Goal: Transaction & Acquisition: Purchase product/service

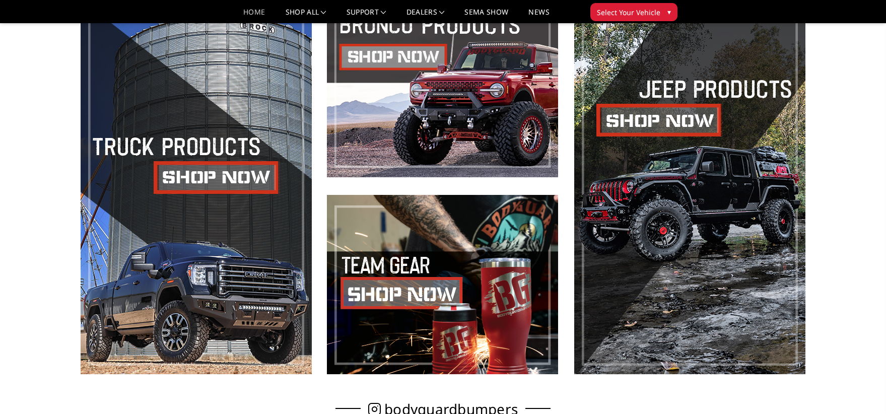
scroll to position [544, 0]
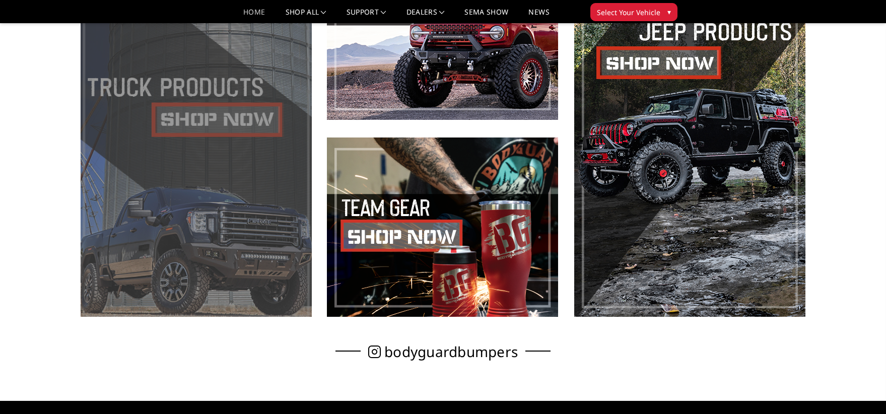
click at [151, 105] on span at bounding box center [196, 129] width 231 height 376
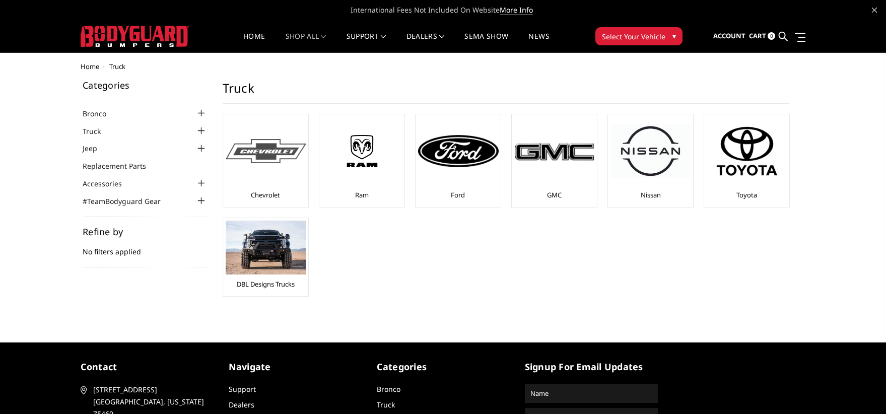
click at [251, 154] on img at bounding box center [266, 151] width 81 height 25
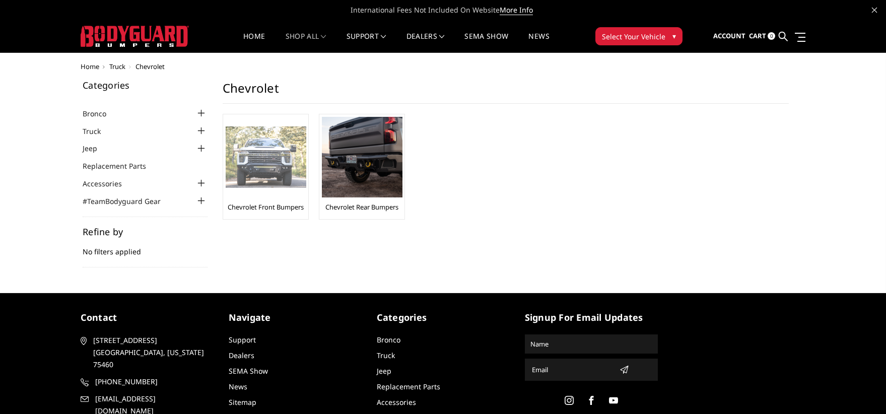
click at [267, 152] on img at bounding box center [266, 157] width 81 height 62
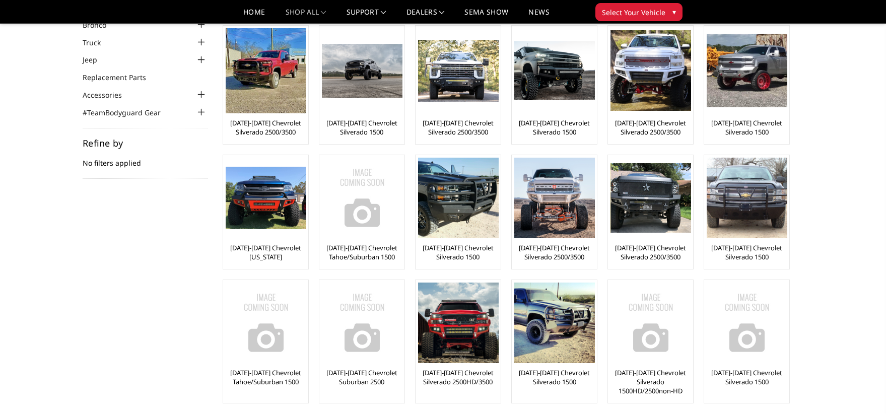
scroll to position [60, 0]
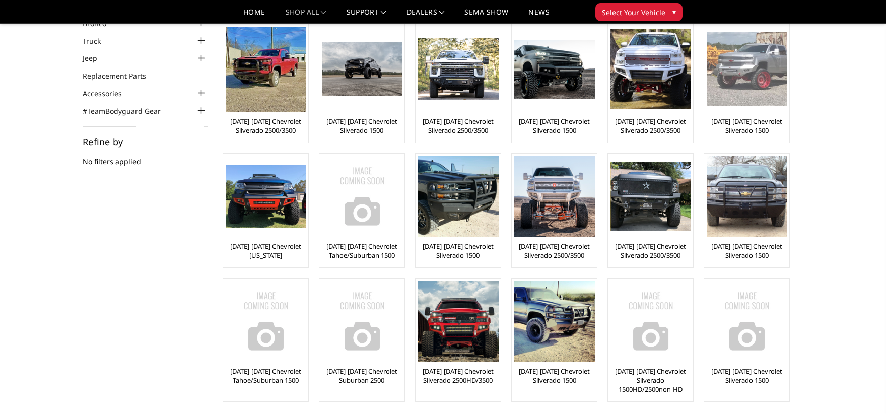
click at [745, 85] on img at bounding box center [747, 69] width 81 height 74
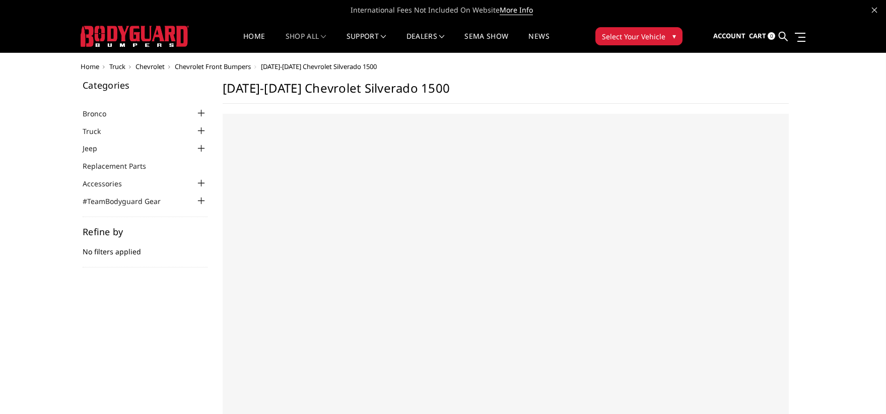
select select "US"
